Goal: Transaction & Acquisition: Purchase product/service

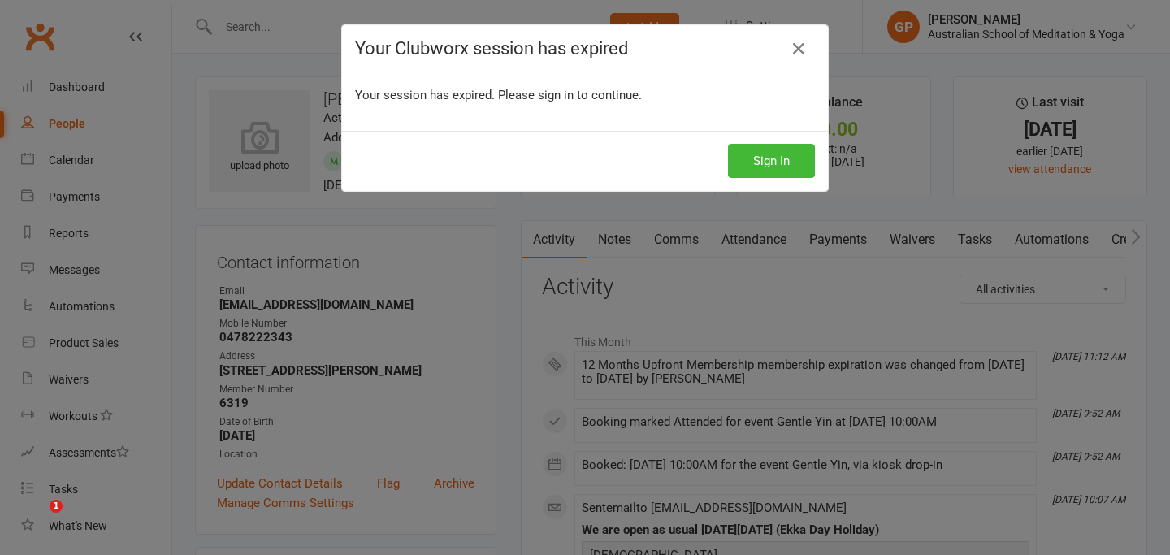
click at [800, 45] on icon at bounding box center [798, 48] width 19 height 19
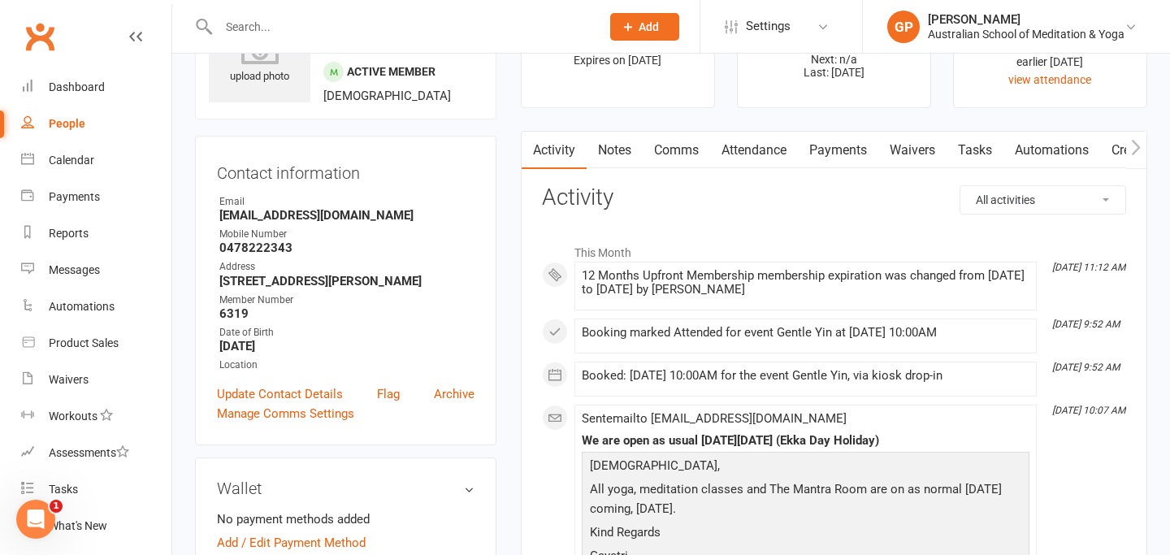
click at [243, 29] on input "text" at bounding box center [401, 26] width 375 height 23
click at [96, 340] on div "Product Sales" at bounding box center [84, 342] width 70 height 13
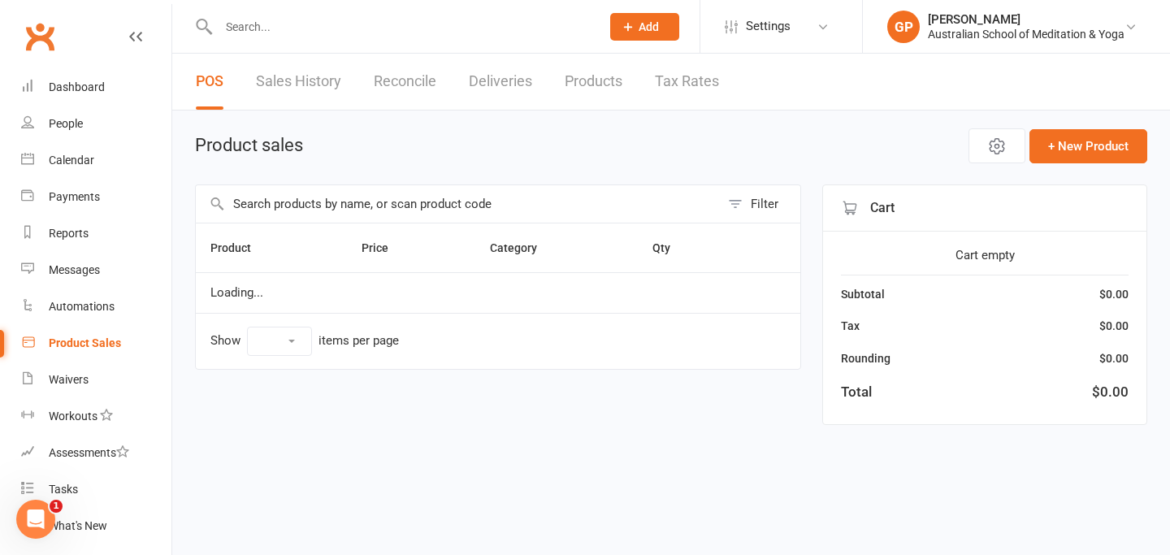
select select "50"
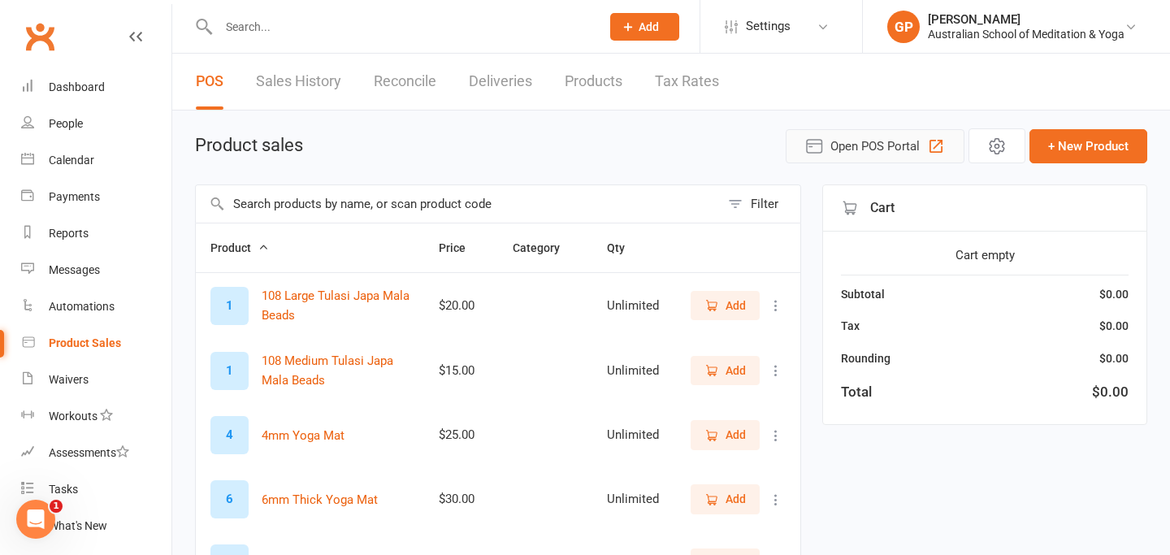
click at [898, 146] on span "Open POS Portal" at bounding box center [874, 145] width 89 height 19
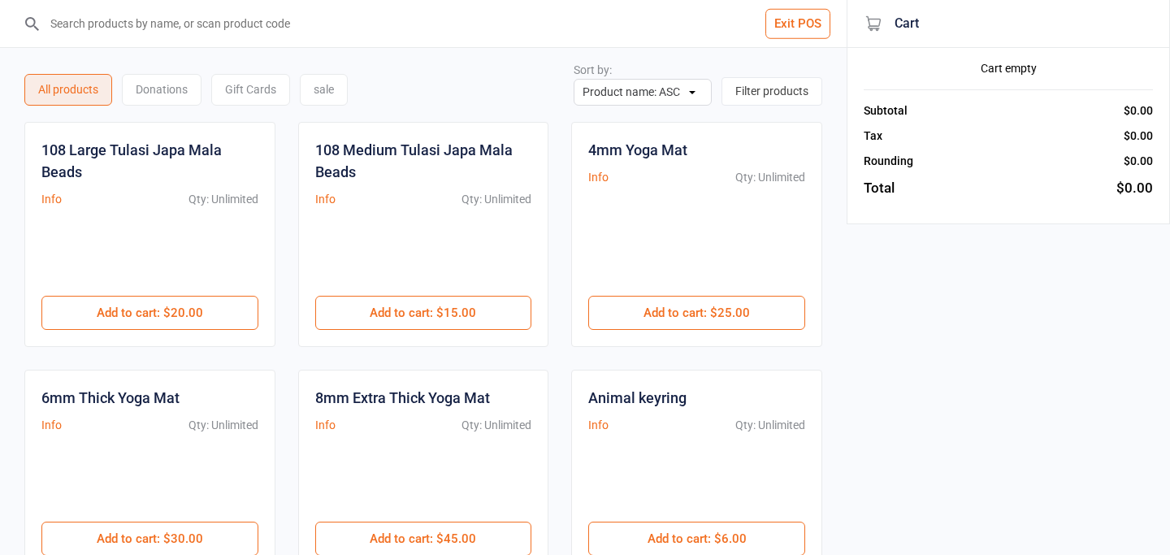
click at [65, 19] on input "search" at bounding box center [432, 23] width 781 height 47
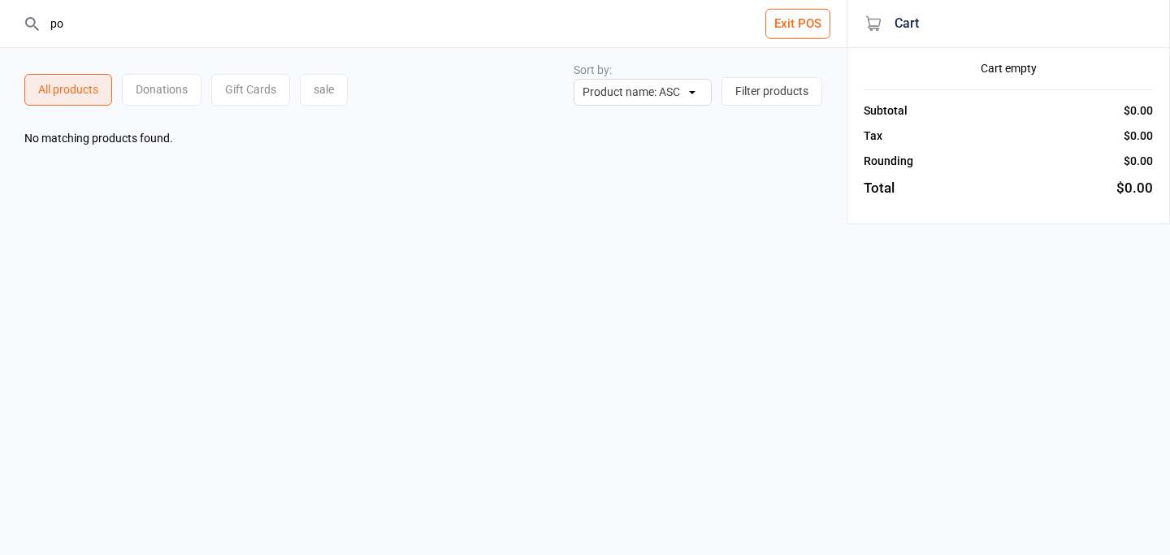
type input "p"
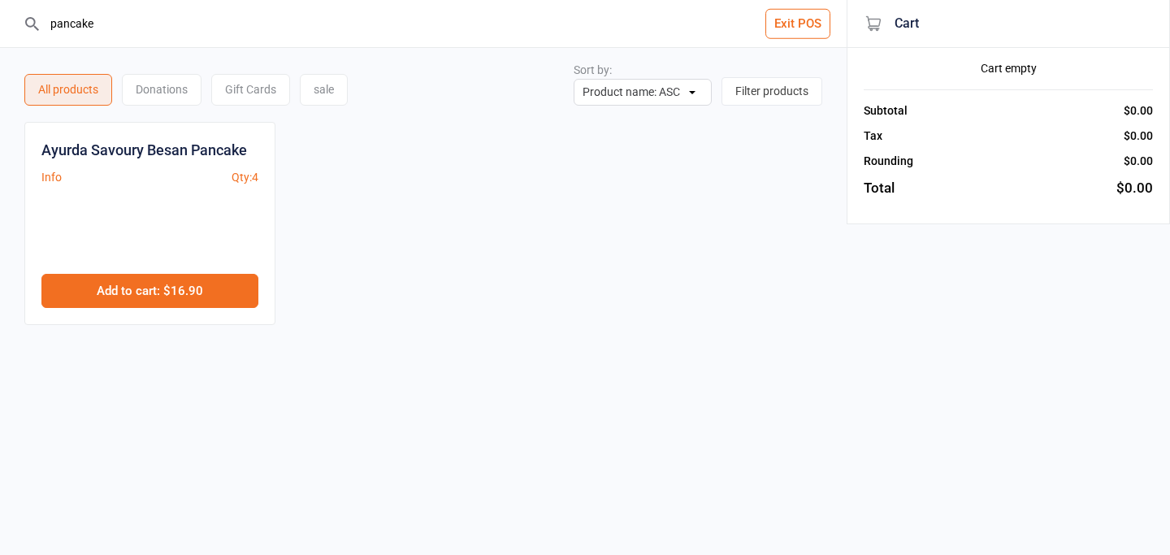
click at [159, 289] on button "Add to cart : $16.90" at bounding box center [149, 291] width 217 height 34
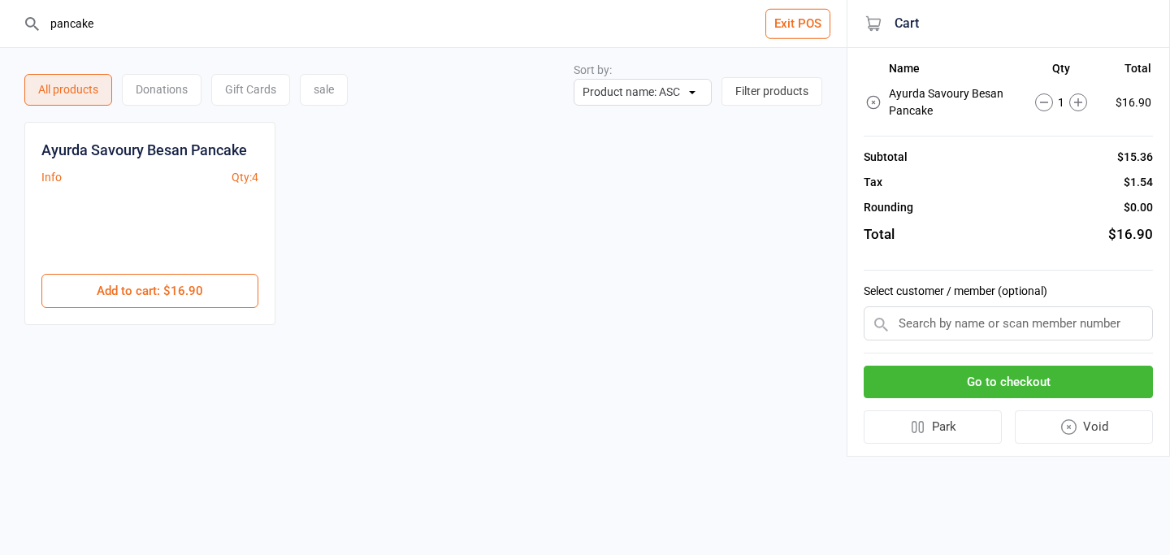
click at [69, 22] on input "pancake" at bounding box center [432, 23] width 781 height 47
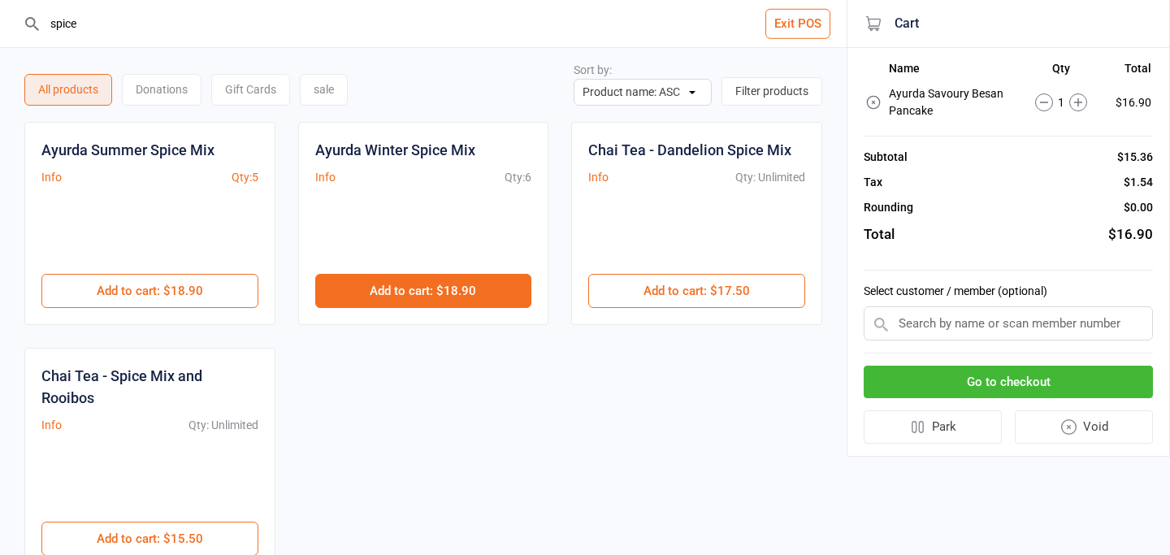
type input "spice"
click at [429, 289] on button "Add to cart : $18.90" at bounding box center [423, 291] width 217 height 34
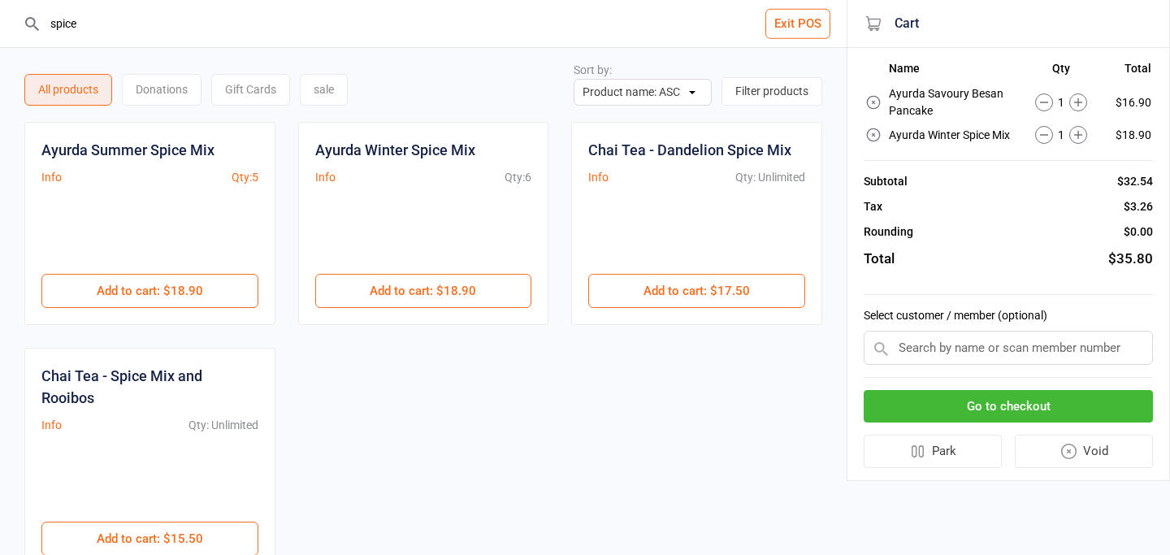
click at [1035, 405] on button "Go to checkout" at bounding box center [1008, 406] width 289 height 33
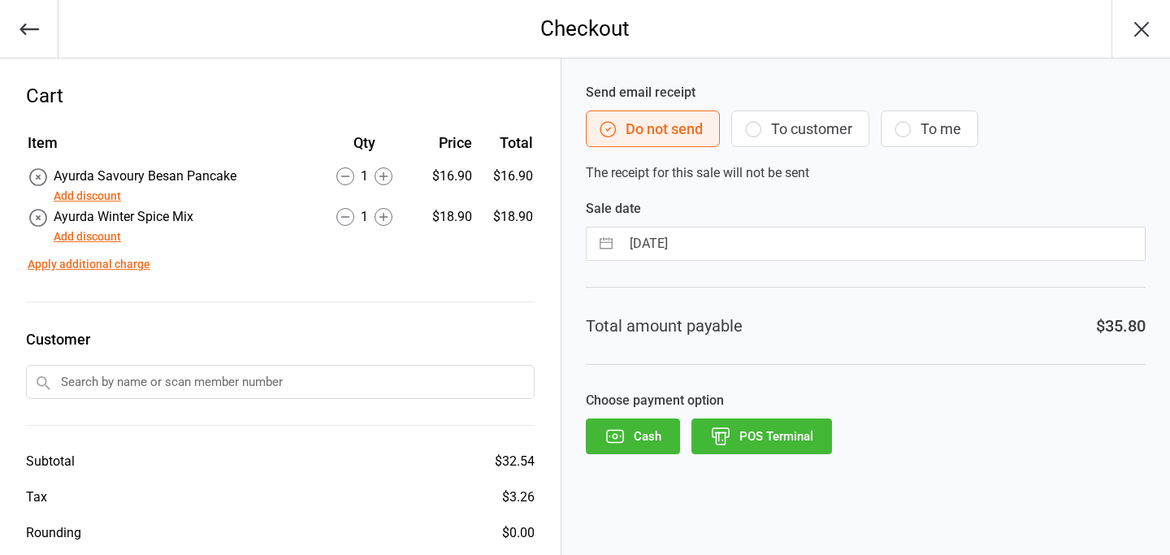
click at [790, 429] on button "POS Terminal" at bounding box center [761, 436] width 141 height 36
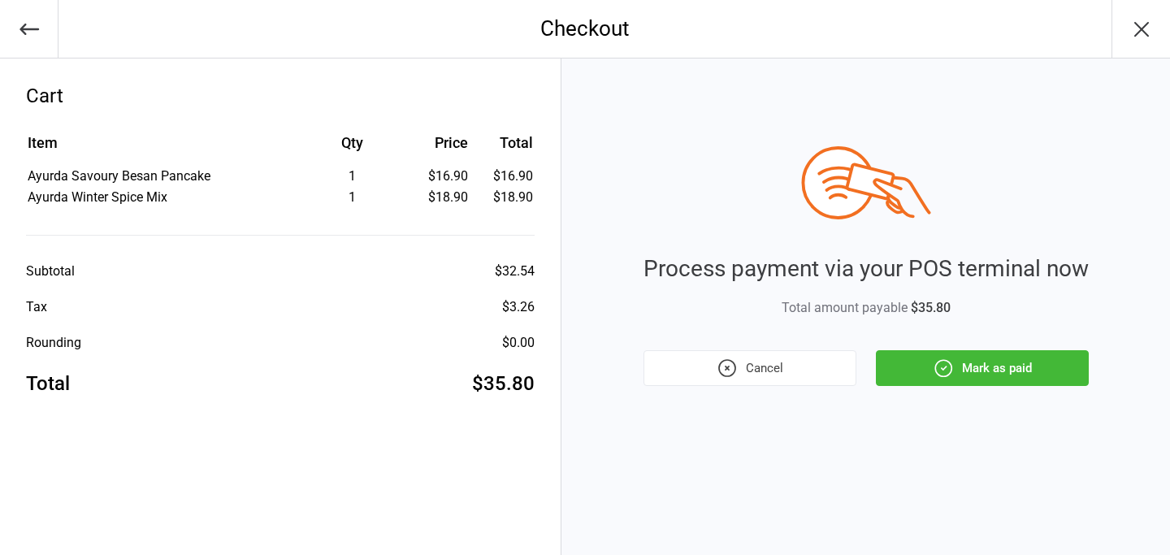
click at [995, 362] on button "Mark as paid" at bounding box center [982, 368] width 213 height 36
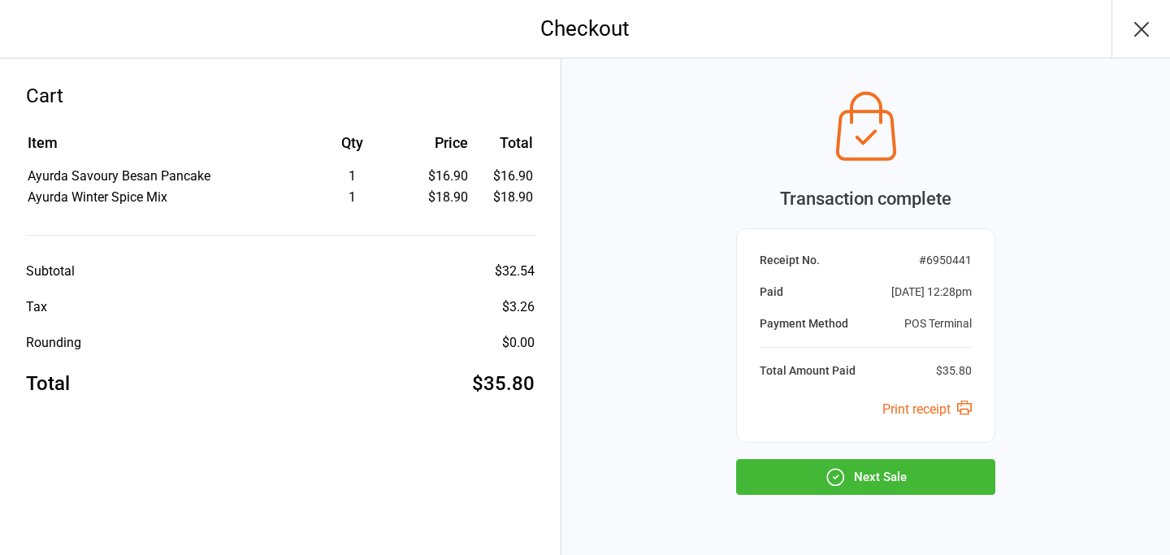
click at [1136, 28] on icon "button" at bounding box center [1141, 29] width 26 height 26
